Goal: Information Seeking & Learning: Learn about a topic

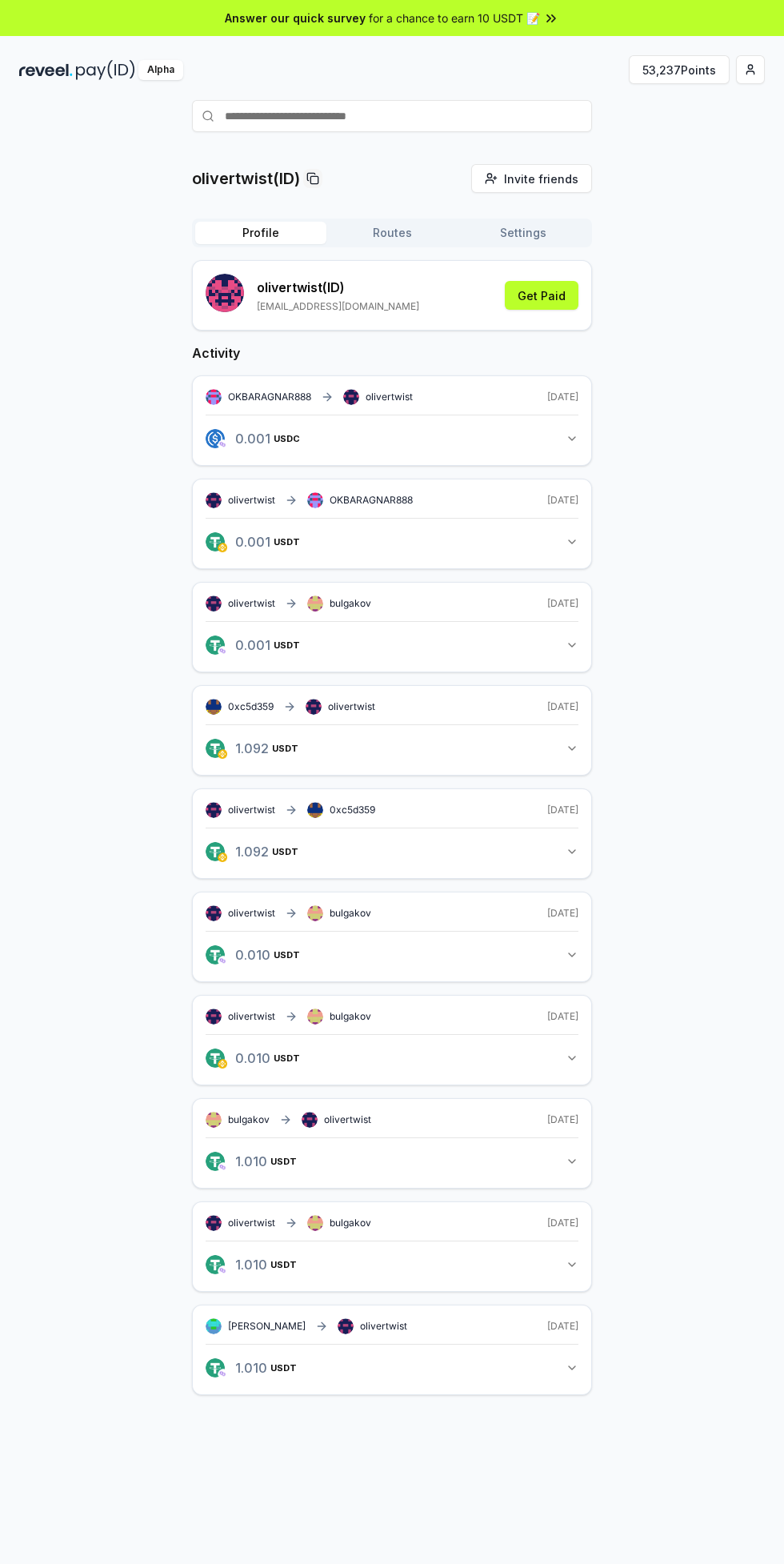
click at [695, 69] on button "53,237 Points" at bounding box center [679, 70] width 101 height 29
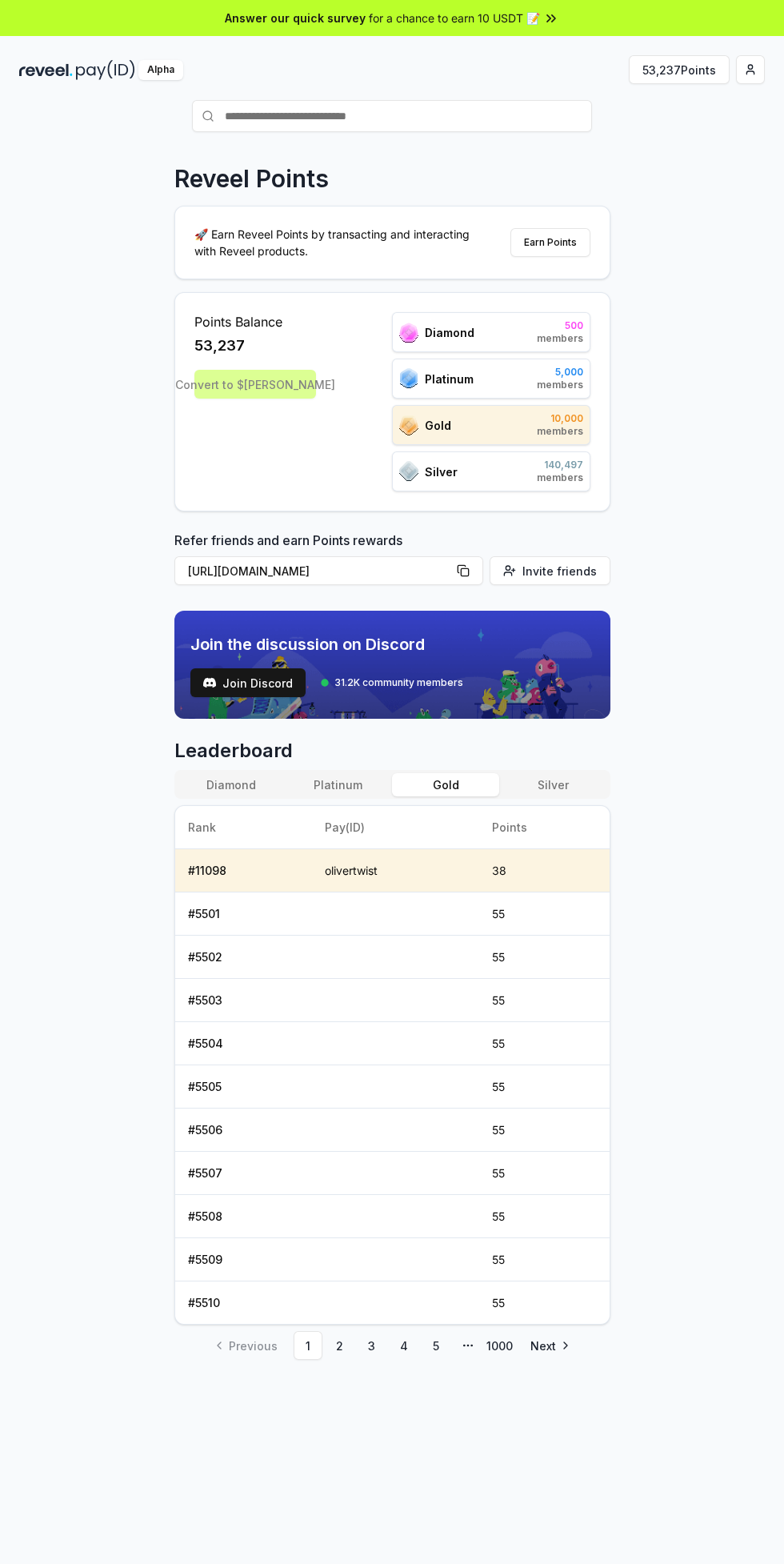
click at [212, 830] on th "Rank" at bounding box center [244, 828] width 137 height 43
click at [345, 1349] on link "2" at bounding box center [340, 1346] width 29 height 29
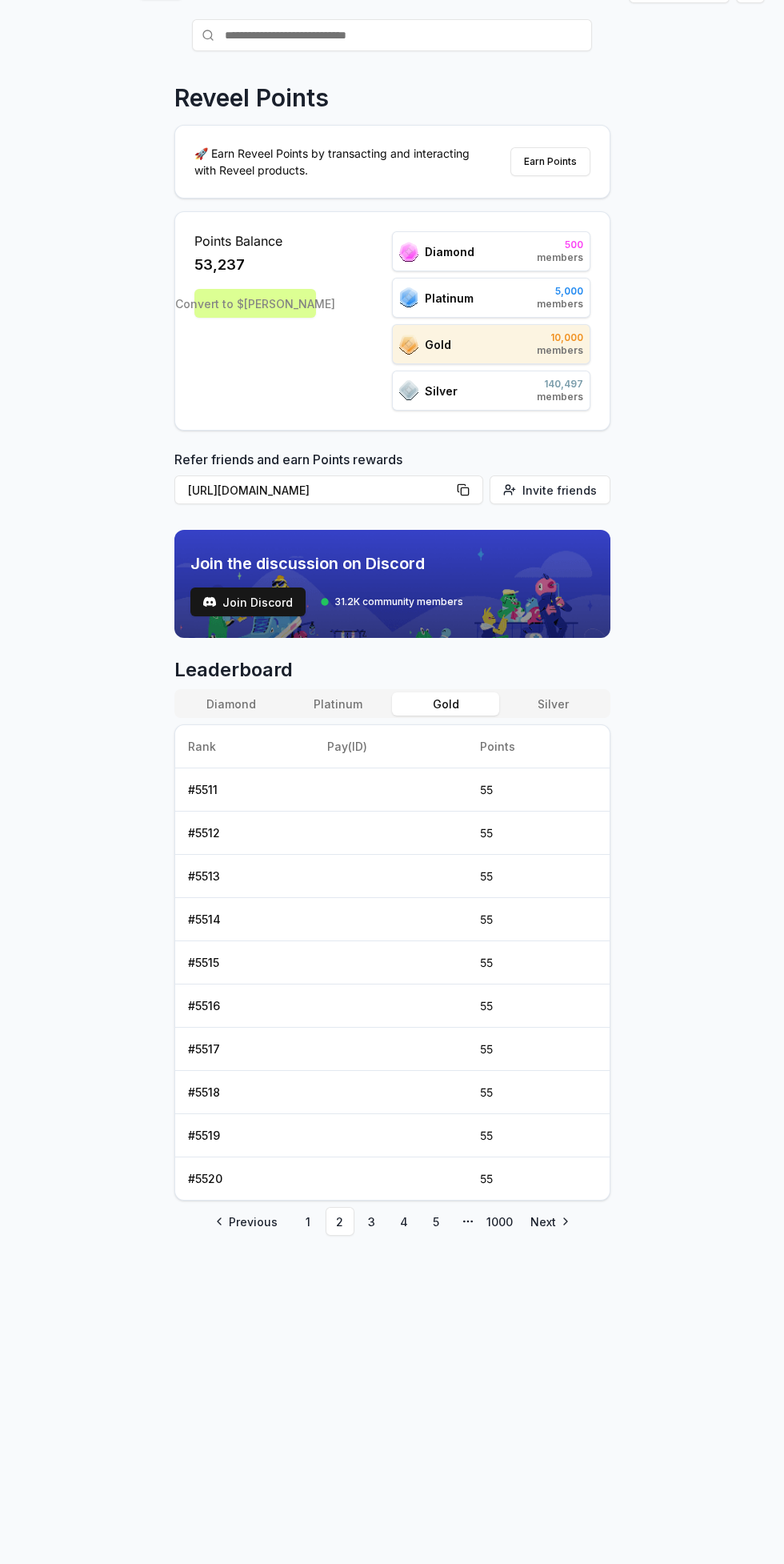
scroll to position [79, 0]
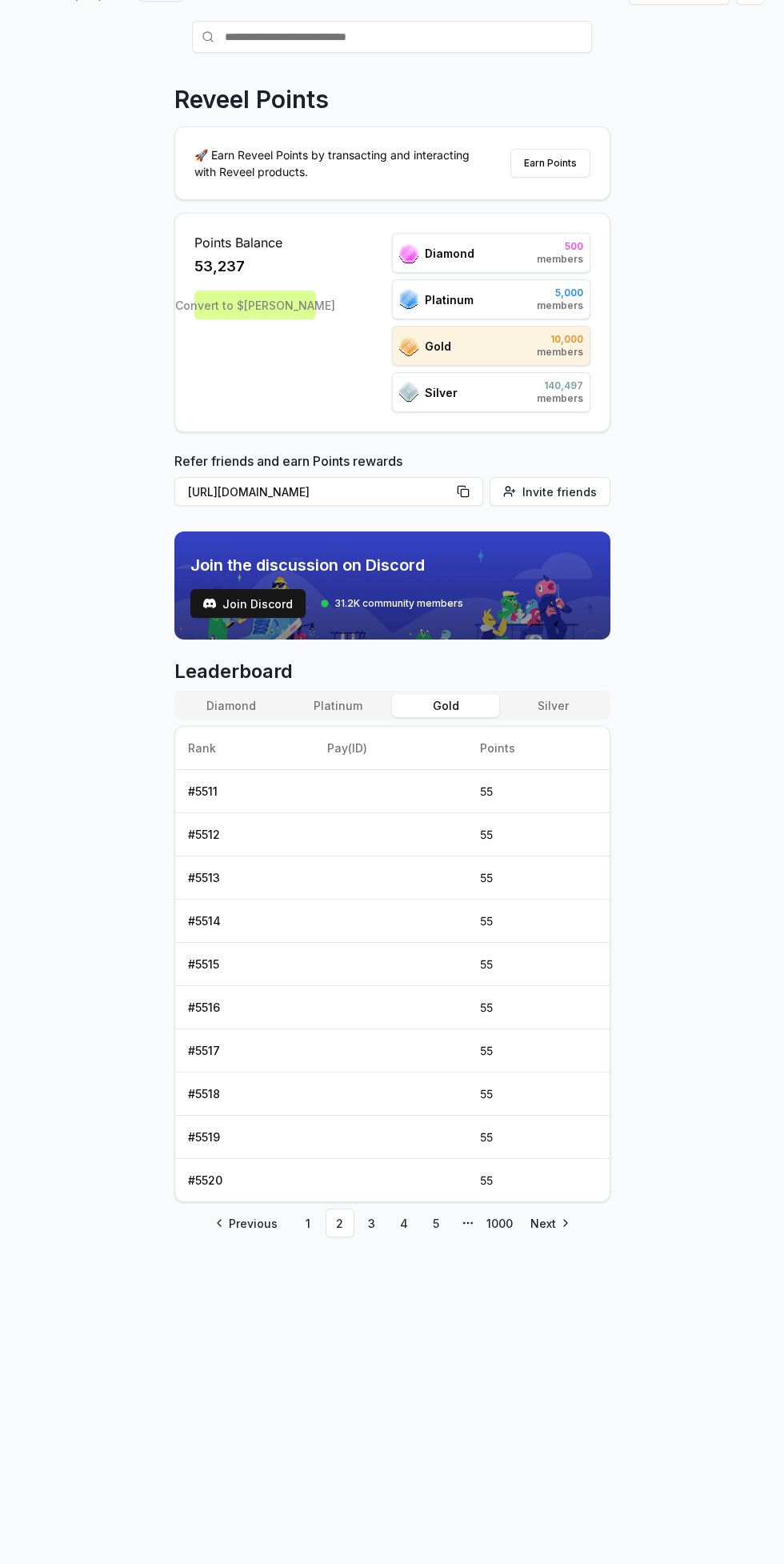
click at [402, 1223] on link "4" at bounding box center [404, 1223] width 29 height 29
click at [441, 1227] on link "5" at bounding box center [436, 1223] width 29 height 29
click at [435, 1224] on link "6" at bounding box center [436, 1223] width 29 height 29
click at [444, 1227] on link "7" at bounding box center [436, 1223] width 29 height 29
click at [501, 1223] on link "1000" at bounding box center [500, 1223] width 29 height 29
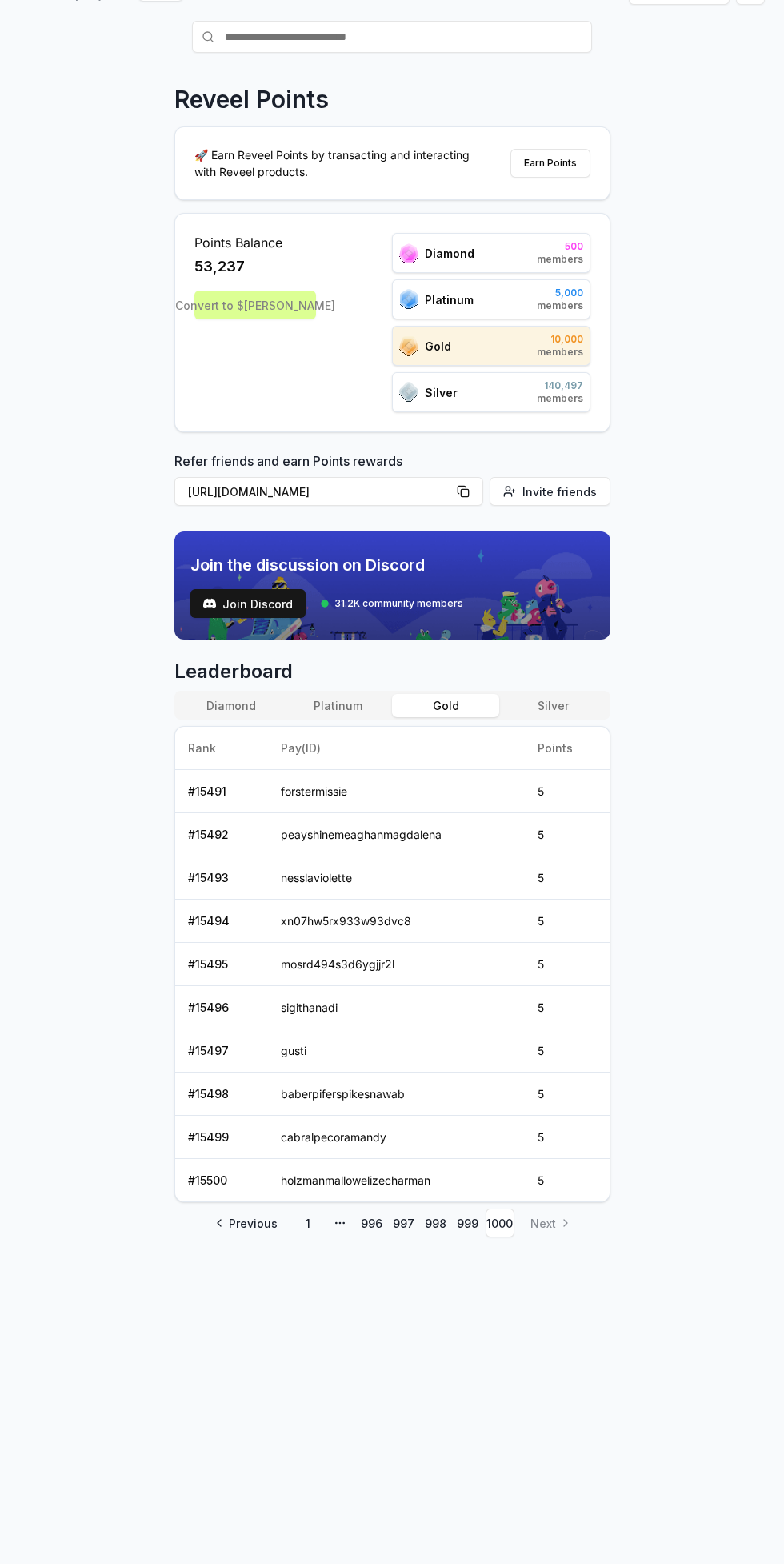
click at [563, 1239] on div "Reveel Points 🚀 Earn Reveel Points by transacting and interacting with Reveel p…" at bounding box center [393, 693] width 436 height 1217
click at [577, 1200] on td "5" at bounding box center [567, 1181] width 84 height 43
click at [561, 1275] on div "Reveel Points 🚀 Earn Reveel Points by transacting and interacting with Reveel p…" at bounding box center [393, 693] width 436 height 1217
click at [565, 1266] on div "Reveel Points 🚀 Earn Reveel Points by transacting and interacting with Reveel p…" at bounding box center [393, 693] width 436 height 1217
click at [550, 1231] on li "Next" at bounding box center [549, 1223] width 63 height 29
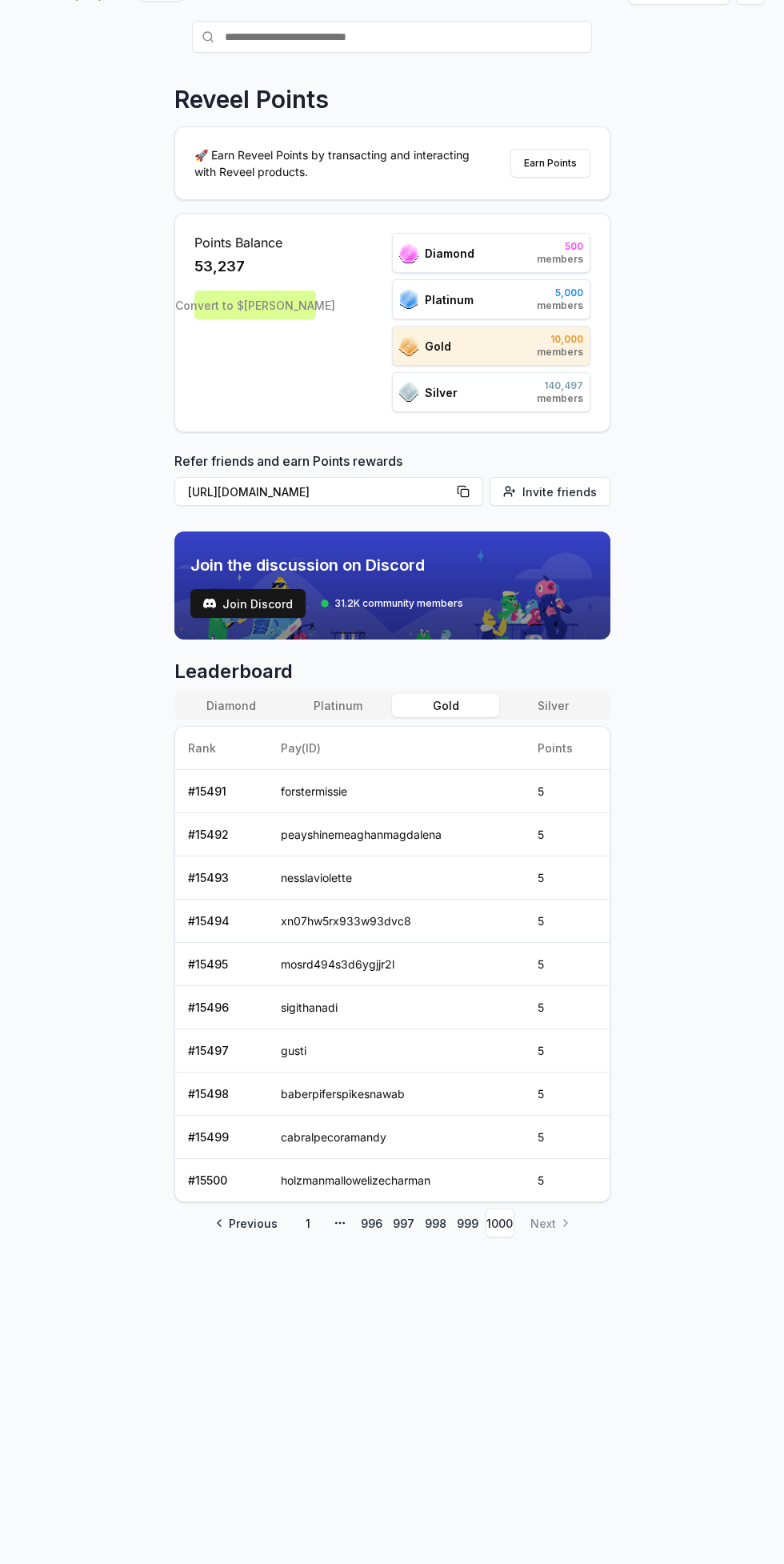
click at [564, 1246] on div "Reveel Points 🚀 Earn Reveel Points by transacting and interacting with Reveel p…" at bounding box center [393, 693] width 436 height 1217
click at [567, 1249] on div "Reveel Points 🚀 Earn Reveel Points by transacting and interacting with Reveel p…" at bounding box center [393, 693] width 436 height 1217
click at [568, 1235] on li "Next" at bounding box center [549, 1223] width 63 height 29
click at [563, 1254] on div "Reveel Points 🚀 Earn Reveel Points by transacting and interacting with Reveel p…" at bounding box center [393, 693] width 436 height 1217
click at [570, 1241] on div "Reveel Points 🚀 Earn Reveel Points by transacting and interacting with Reveel p…" at bounding box center [393, 693] width 436 height 1217
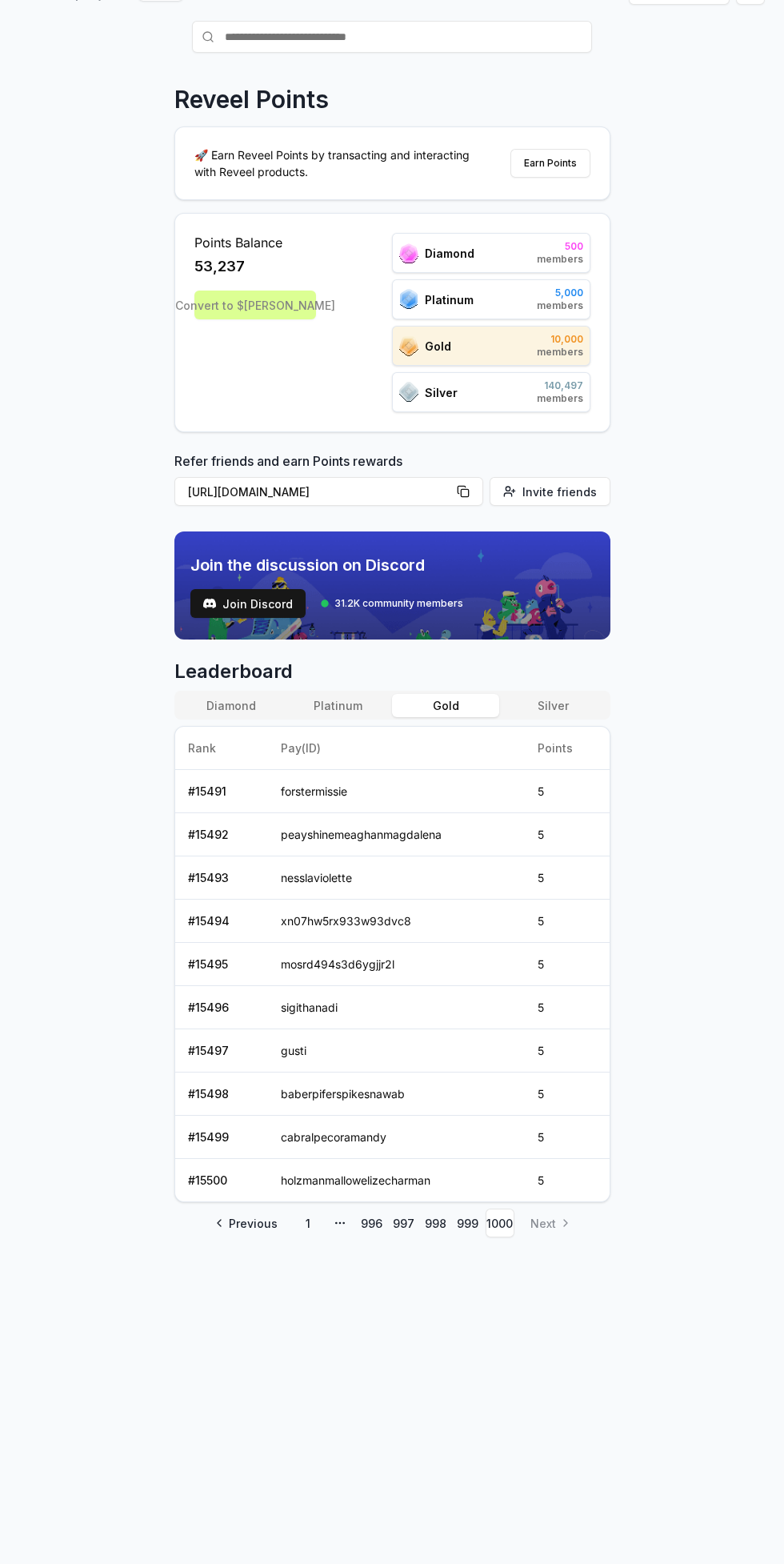
click at [567, 1239] on div "Reveel Points 🚀 Earn Reveel Points by transacting and interacting with Reveel p…" at bounding box center [393, 693] width 436 height 1217
click at [567, 1240] on div "Reveel Points 🚀 Earn Reveel Points by transacting and interacting with Reveel p…" at bounding box center [393, 693] width 436 height 1217
click at [580, 1256] on div "Reveel Points 🚀 Earn Reveel Points by transacting and interacting with Reveel p…" at bounding box center [393, 693] width 436 height 1217
click at [577, 1268] on div "Reveel Points 🚀 Earn Reveel Points by transacting and interacting with Reveel p…" at bounding box center [393, 693] width 436 height 1217
click at [568, 1260] on div "Reveel Points 🚀 Earn Reveel Points by transacting and interacting with Reveel p…" at bounding box center [393, 693] width 436 height 1217
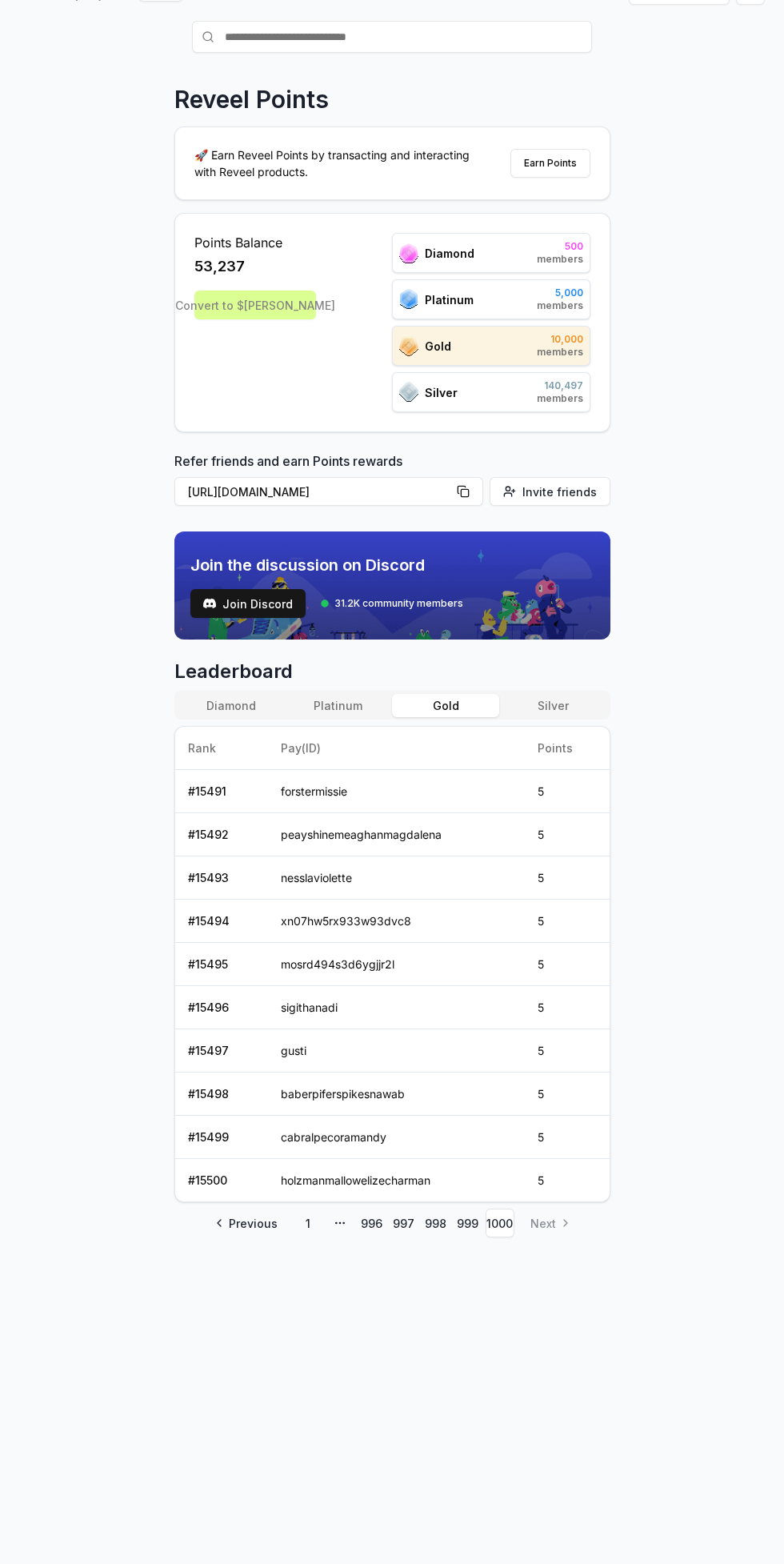
click at [564, 1252] on div "Reveel Points 🚀 Earn Reveel Points by transacting and interacting with Reveel p…" at bounding box center [393, 693] width 436 height 1217
click at [564, 1247] on div "Reveel Points 🚀 Earn Reveel Points by transacting and interacting with Reveel p…" at bounding box center [393, 693] width 436 height 1217
click at [565, 1256] on div "Reveel Points 🚀 Earn Reveel Points by transacting and interacting with Reveel p…" at bounding box center [393, 693] width 436 height 1217
click at [564, 1249] on div "Reveel Points 🚀 Earn Reveel Points by transacting and interacting with Reveel p…" at bounding box center [393, 693] width 436 height 1217
click at [563, 1249] on div "Reveel Points 🚀 Earn Reveel Points by transacting and interacting with Reveel p…" at bounding box center [393, 693] width 436 height 1217
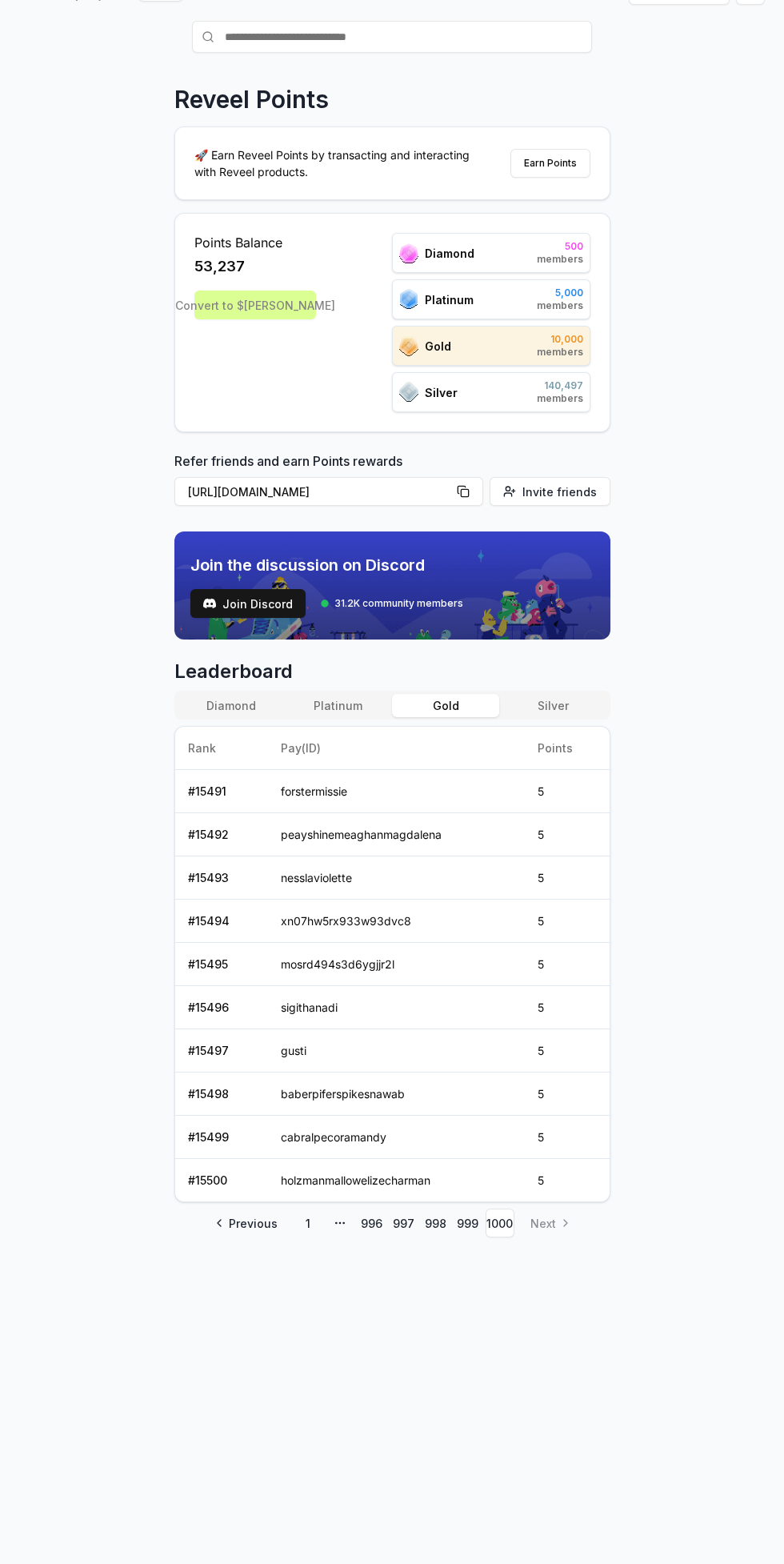
click at [561, 1246] on div "Reveel Points 🚀 Earn Reveel Points by transacting and interacting with Reveel p…" at bounding box center [393, 693] width 436 height 1217
click at [555, 1247] on div "Reveel Points 🚀 Earn Reveel Points by transacting and interacting with Reveel p…" at bounding box center [393, 693] width 436 height 1217
click at [555, 1240] on div "Reveel Points 🚀 Earn Reveel Points by transacting and interacting with Reveel p…" at bounding box center [393, 693] width 436 height 1217
click at [217, 695] on button "Diamond" at bounding box center [231, 705] width 107 height 23
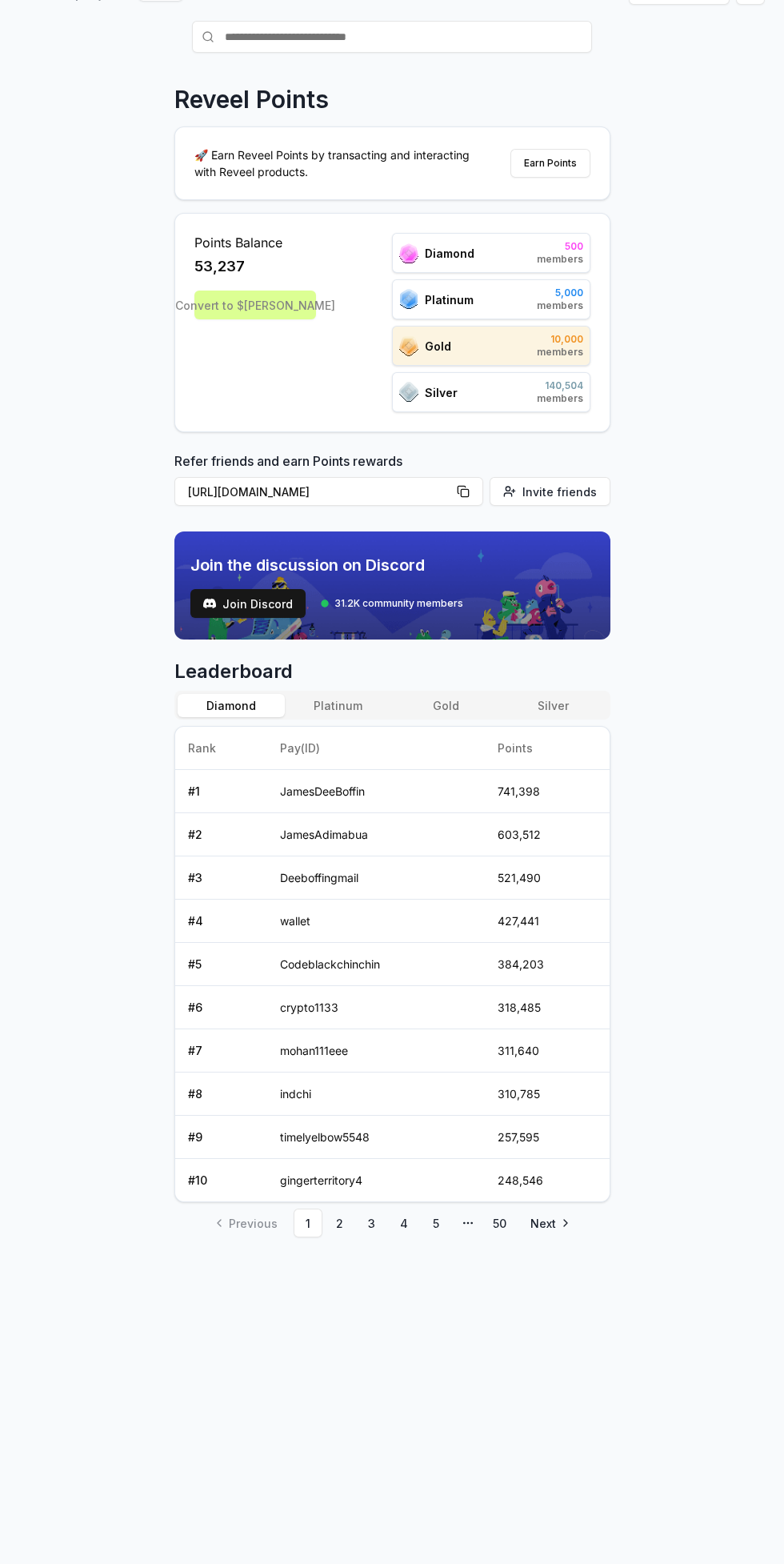
scroll to position [86, 0]
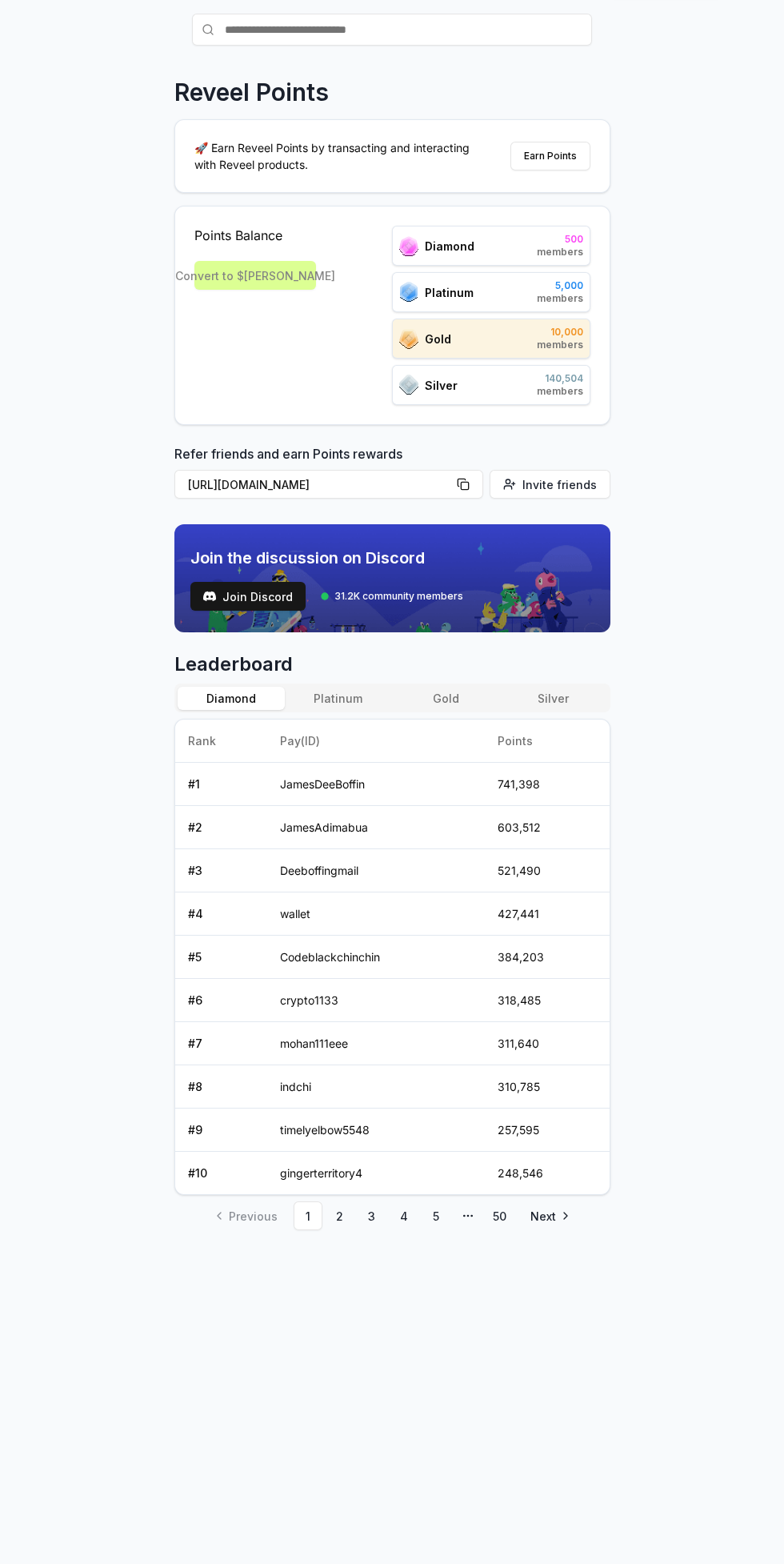
click at [338, 1215] on link "2" at bounding box center [340, 1216] width 29 height 29
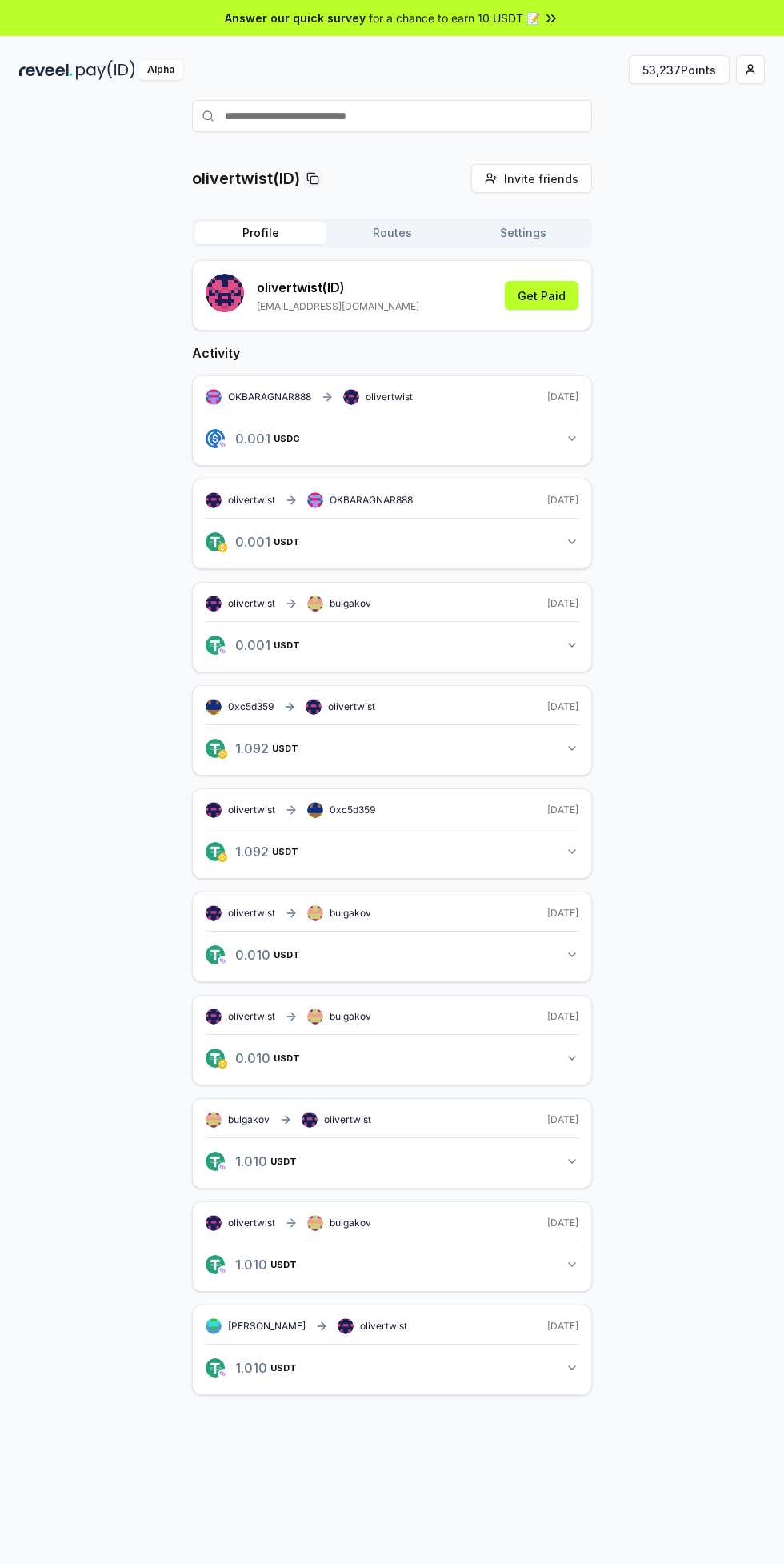
click at [744, 68] on html "Answer our quick survey for a chance to earn 10 USDT 📝 Alpha 53,237 Points oliv…" at bounding box center [392, 782] width 784 height 1564
click at [426, 993] on html "Answer our quick survey for a chance to earn 10 USDT 📝 Alpha 53,237 Points oliv…" at bounding box center [392, 782] width 784 height 1564
click at [679, 76] on button "53,237 Points" at bounding box center [679, 70] width 101 height 29
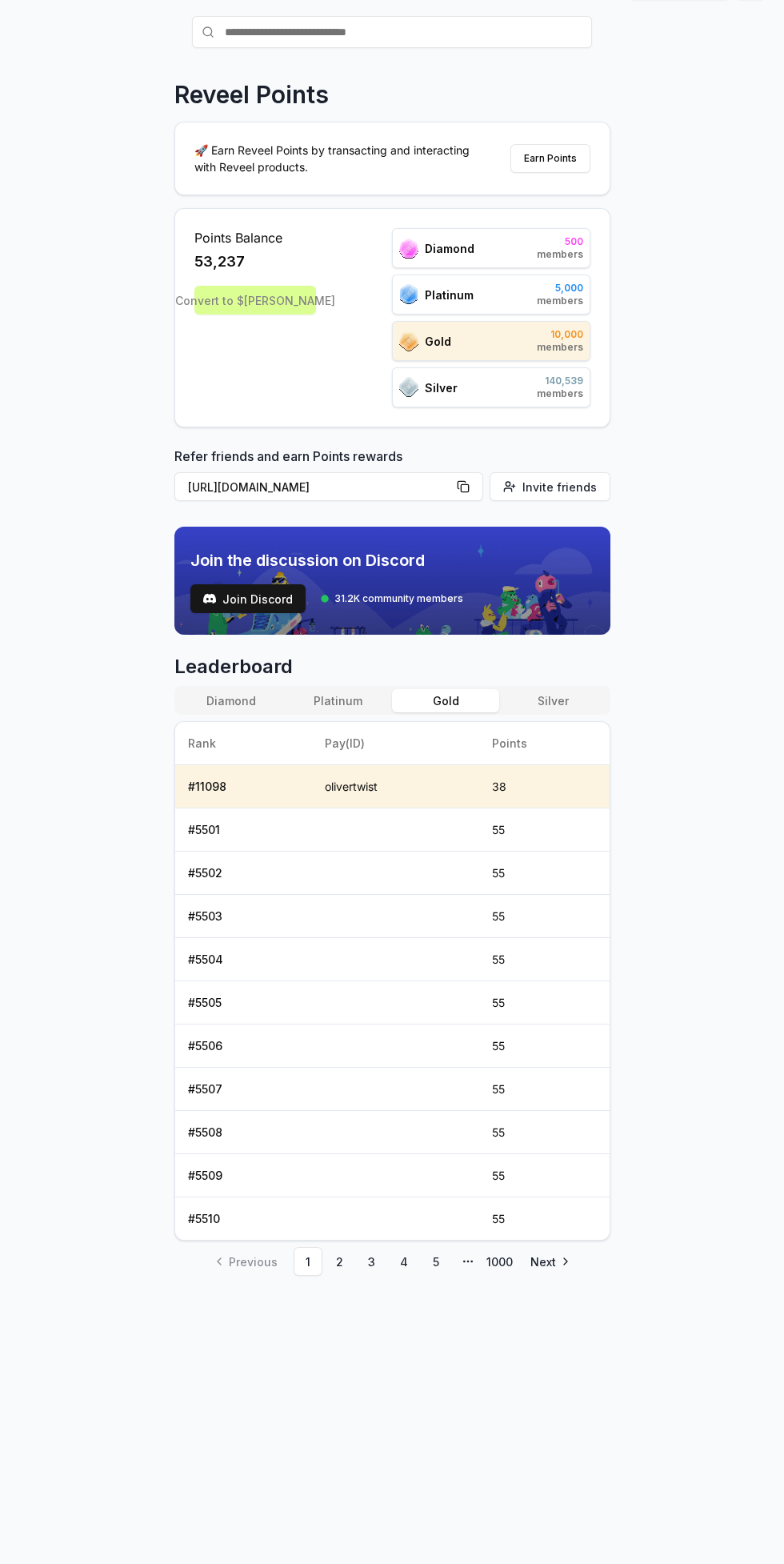
scroll to position [86, 0]
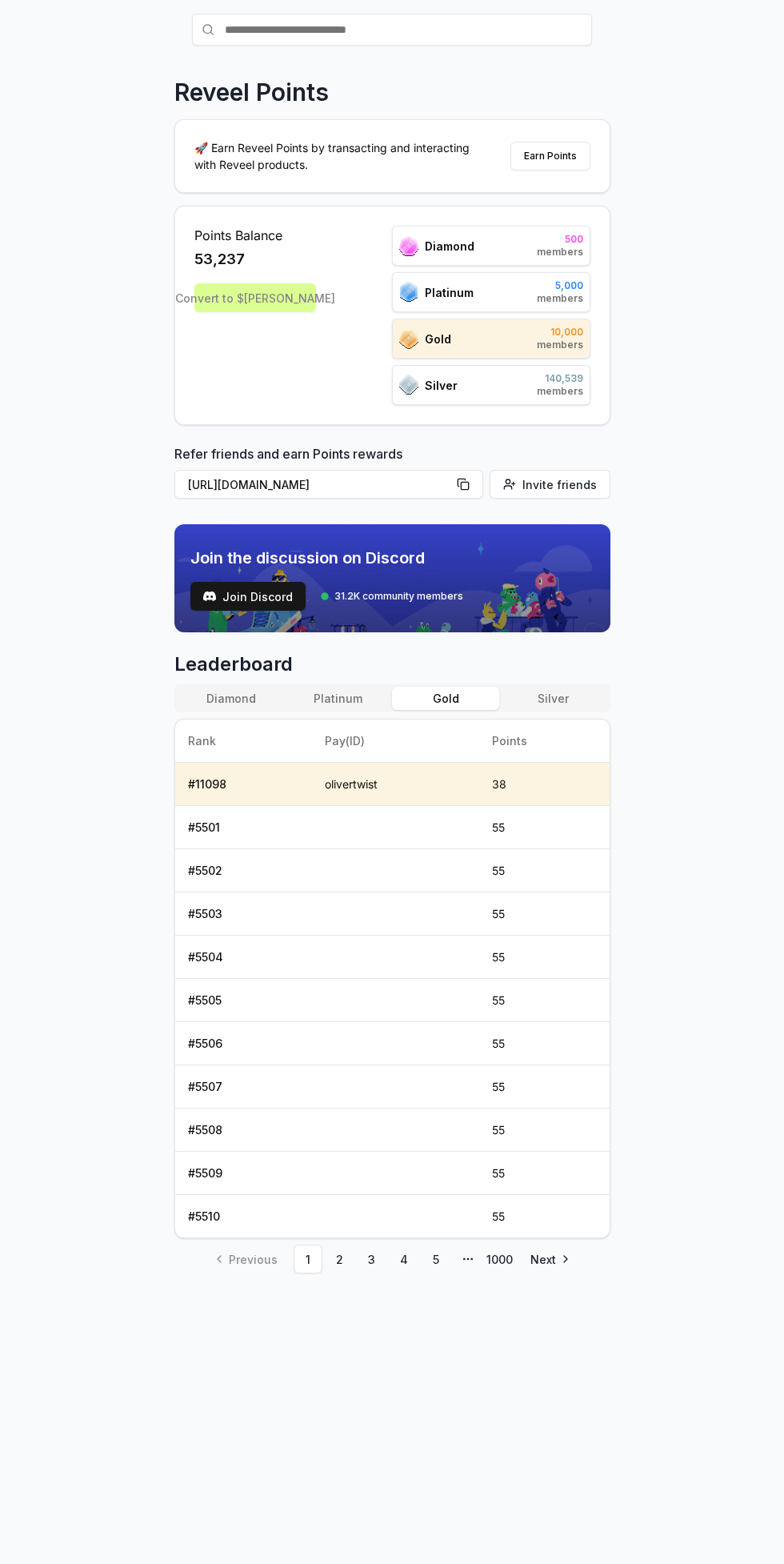
click at [221, 699] on button "Diamond" at bounding box center [231, 698] width 107 height 23
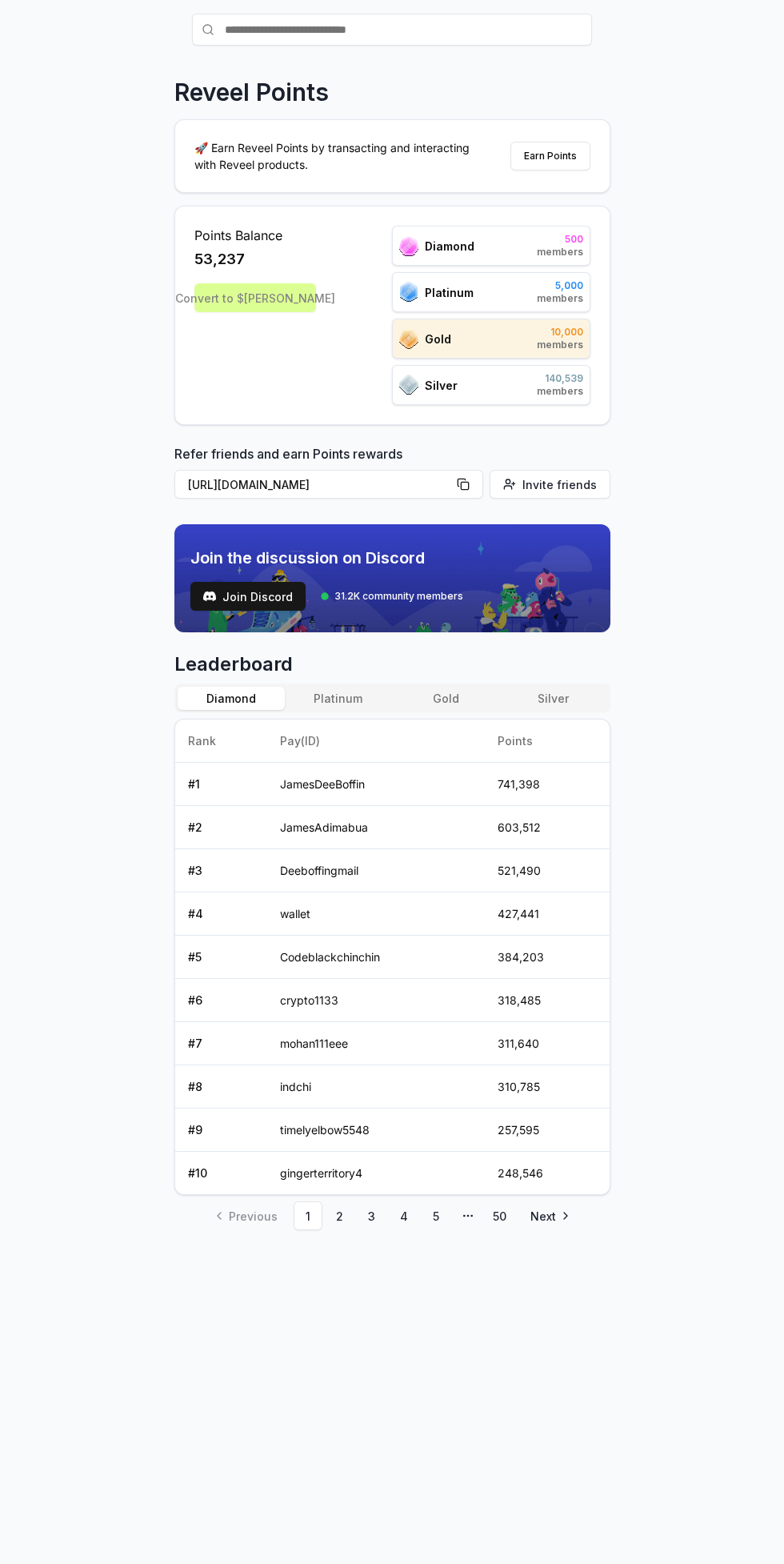
click at [345, 1211] on link "2" at bounding box center [340, 1216] width 29 height 29
click at [370, 1215] on link "3" at bounding box center [372, 1216] width 29 height 29
click at [402, 1215] on link "4" at bounding box center [404, 1216] width 29 height 29
click at [435, 1215] on link "5" at bounding box center [436, 1216] width 29 height 29
